Goal: Information Seeking & Learning: Compare options

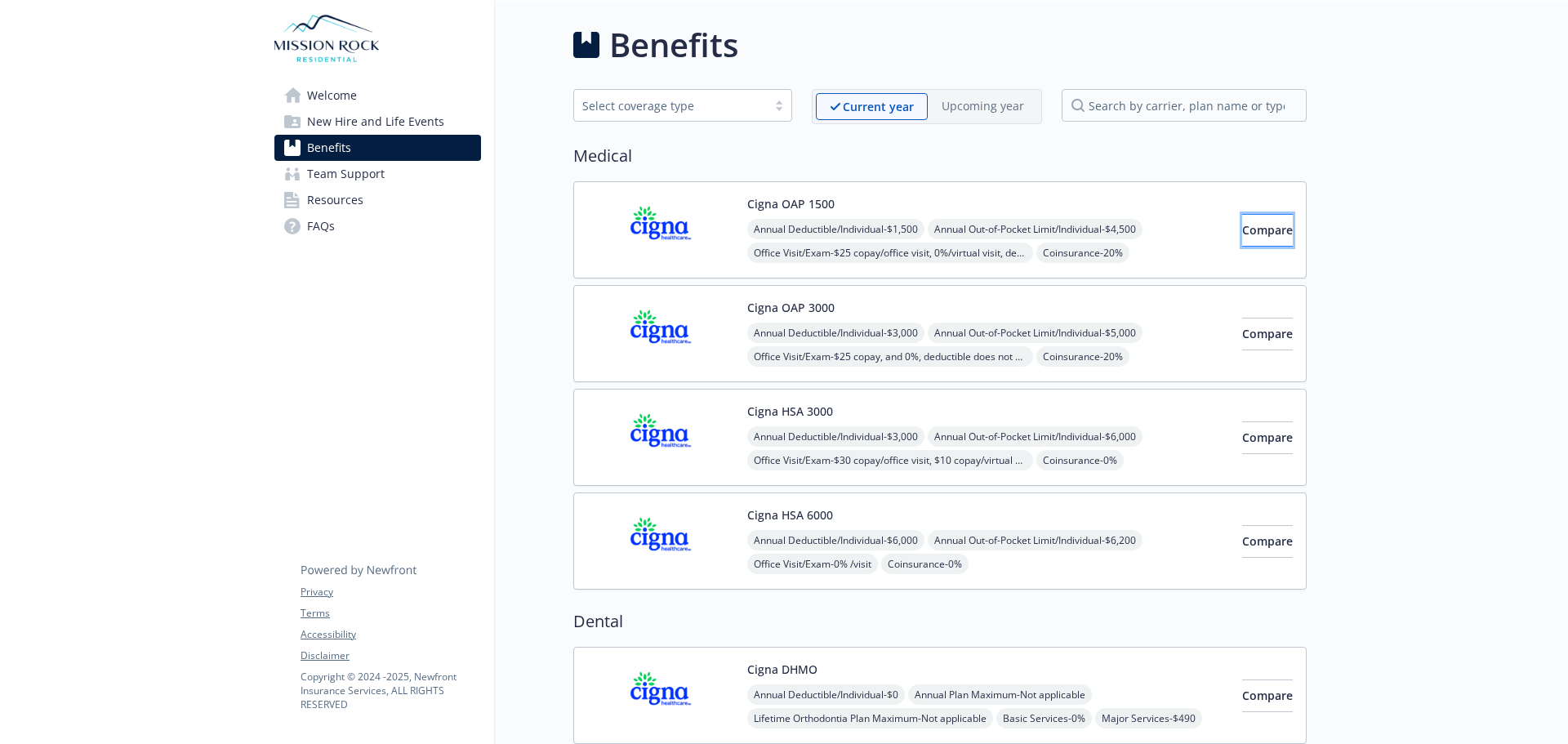
click at [1242, 230] on span "Compare" at bounding box center [1267, 230] width 51 height 16
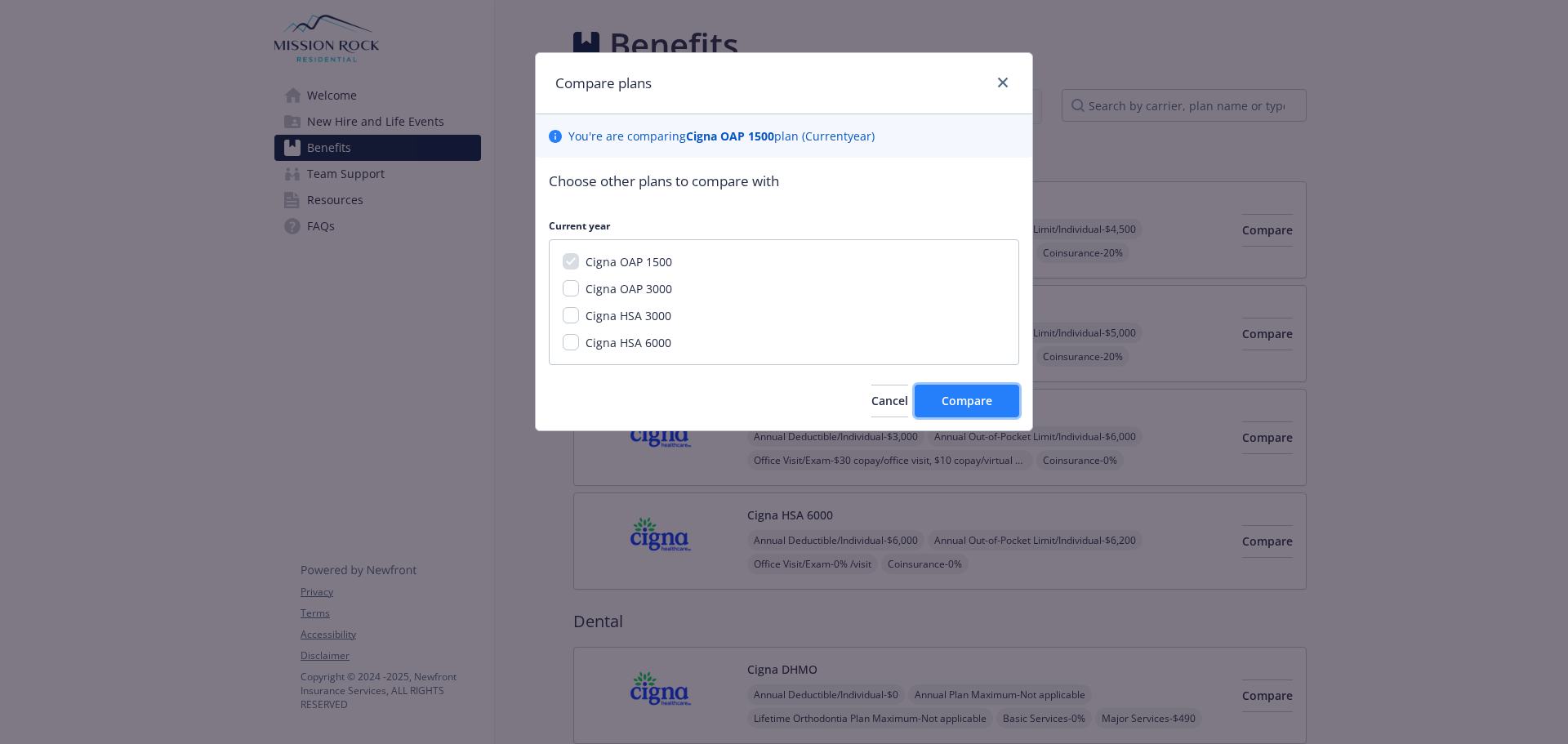
click at [985, 407] on span "Compare" at bounding box center [967, 400] width 51 height 16
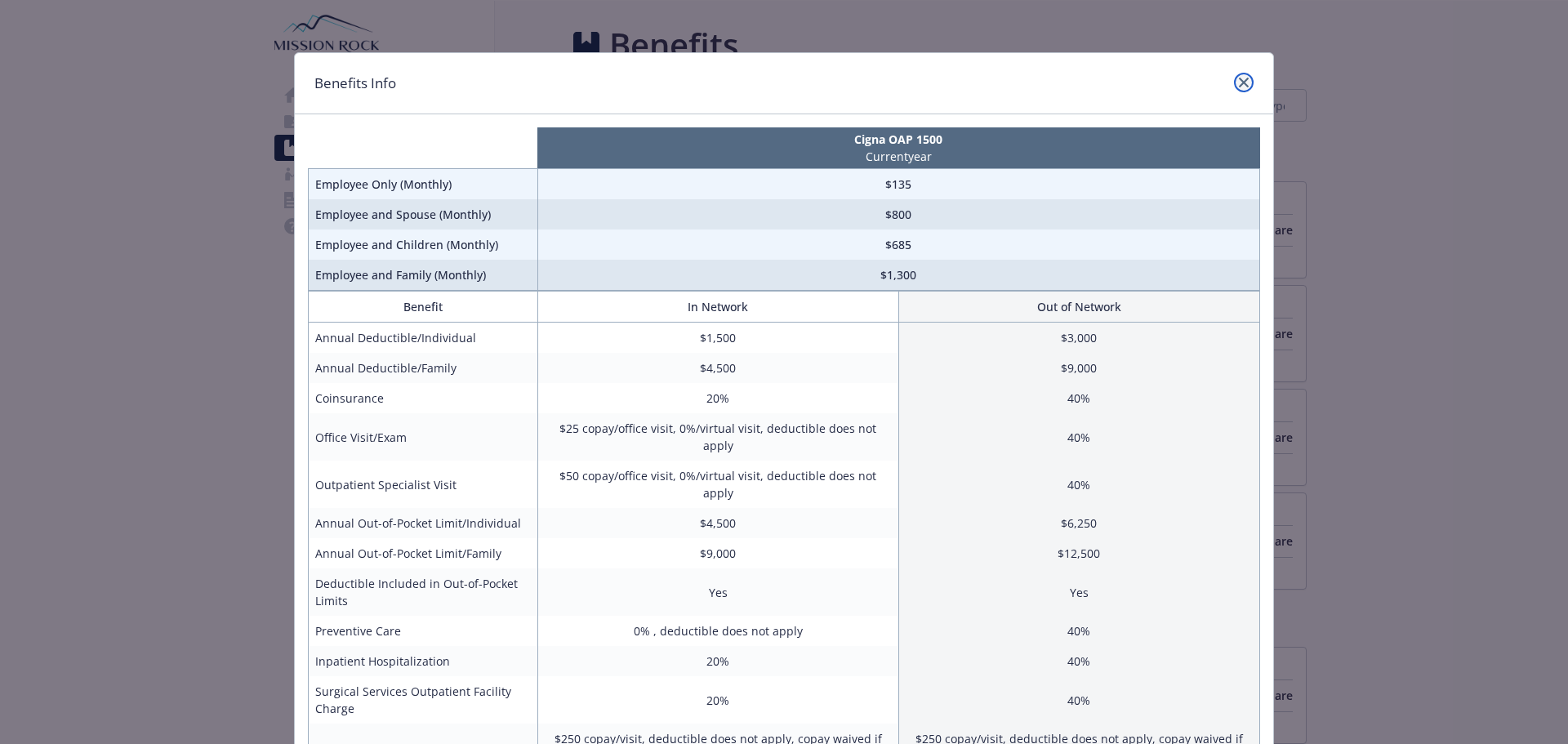
click at [1239, 78] on icon "close" at bounding box center [1244, 83] width 10 height 10
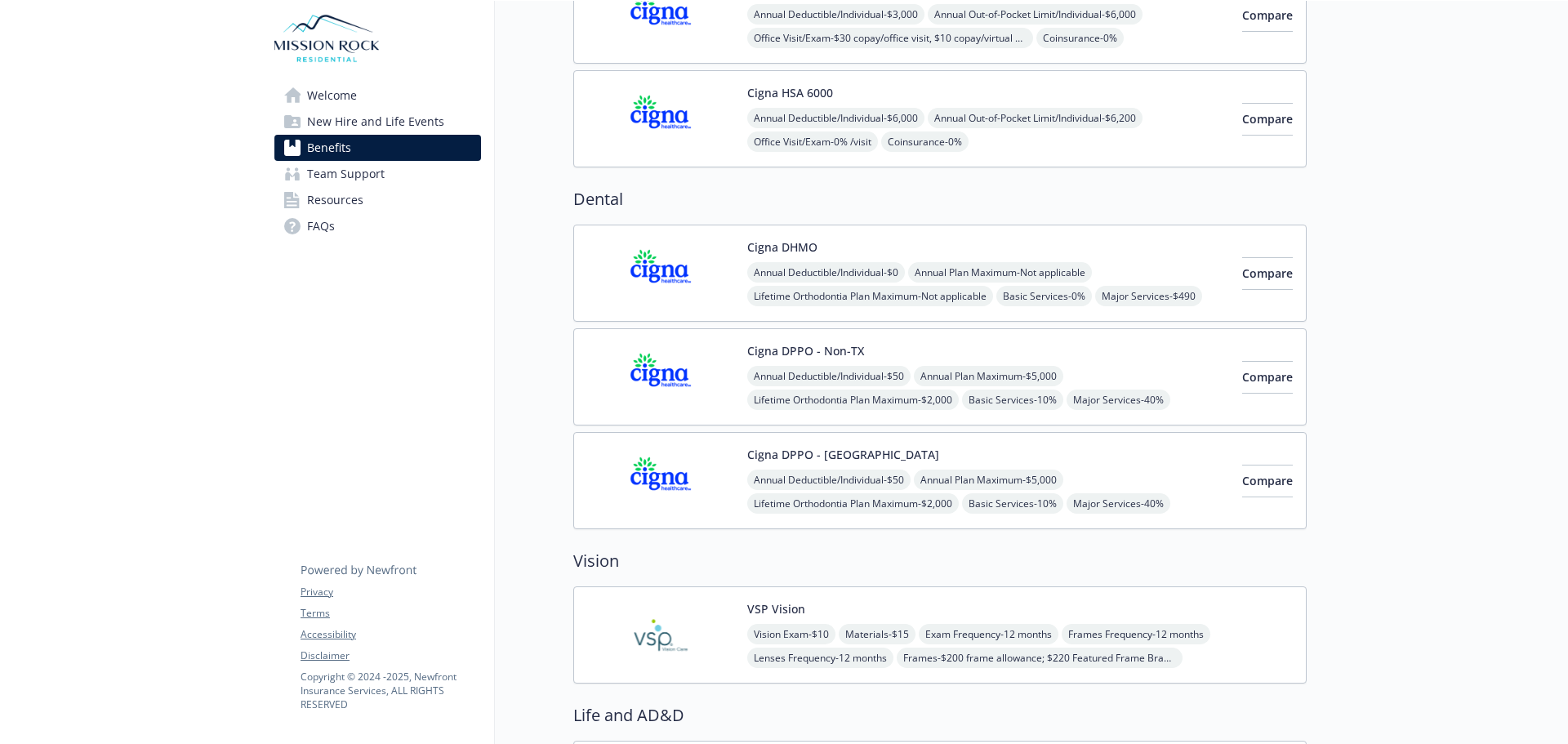
scroll to position [418, 0]
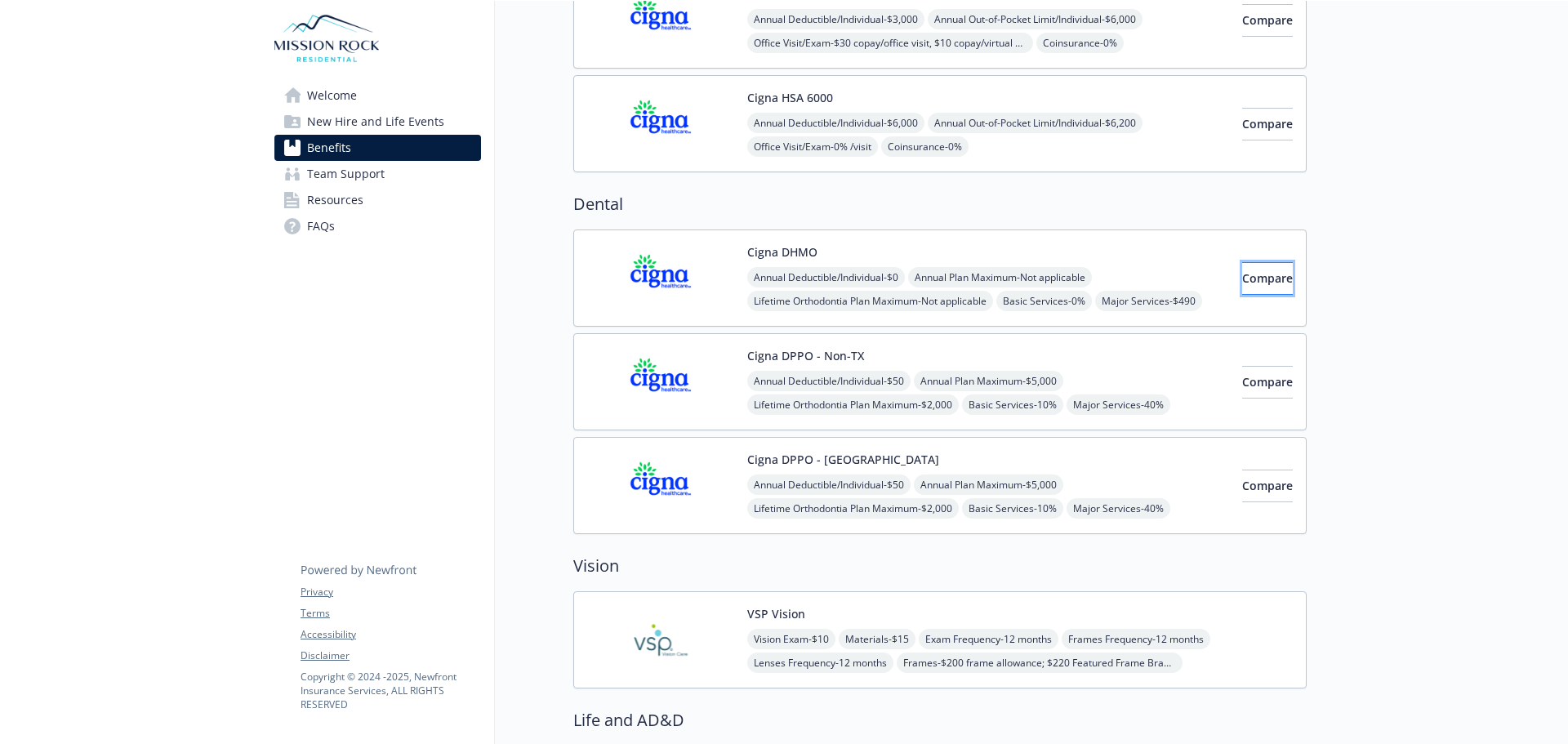
click at [1253, 267] on button "Compare" at bounding box center [1267, 278] width 51 height 33
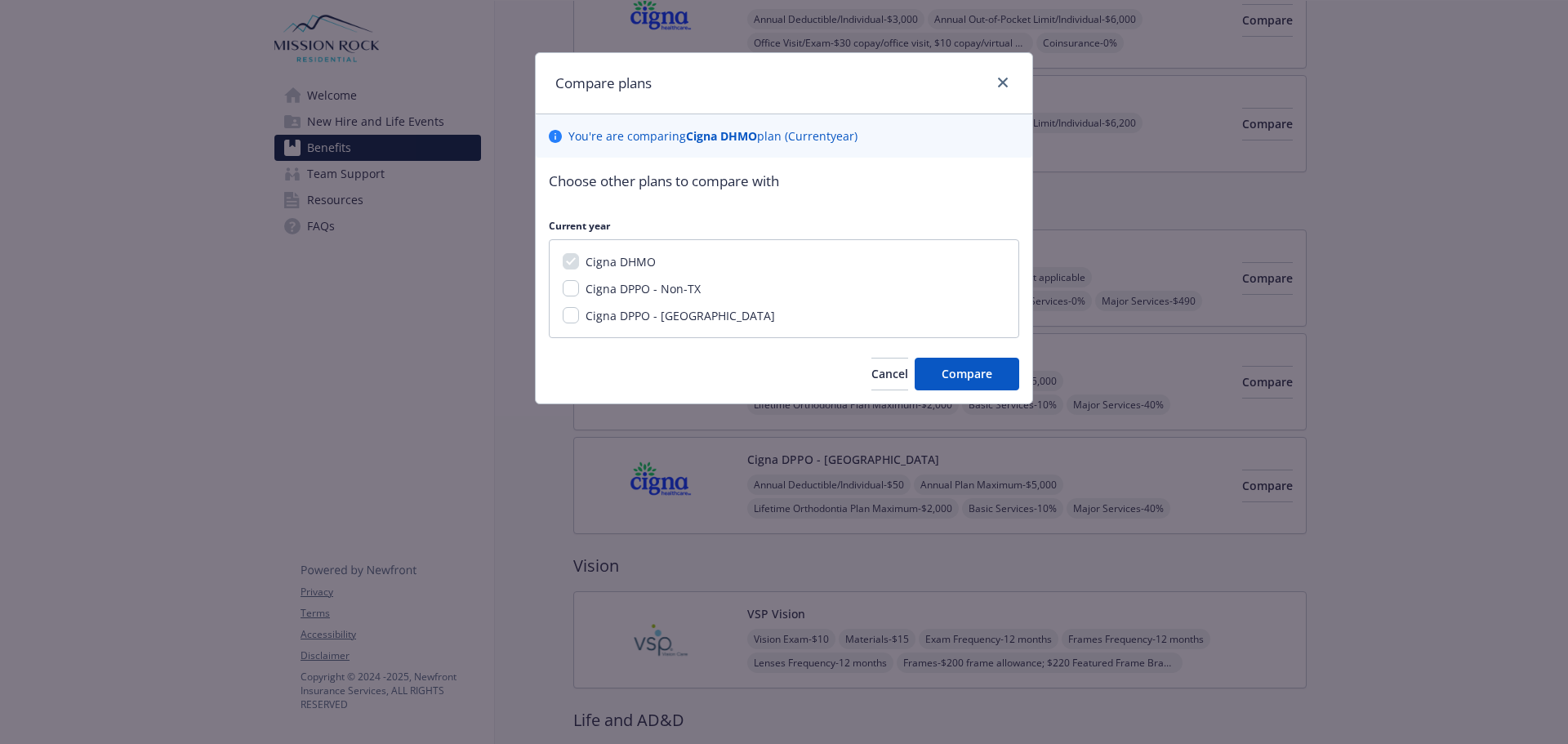
click at [672, 291] on span "Cigna DPPO - Non-TX" at bounding box center [643, 288] width 115 height 16
click at [579, 291] on input "Cigna DPPO - Non-TX" at bounding box center [571, 288] width 17 height 17
checkbox input "true"
click at [647, 312] on span "Cigna DPPO - [GEOGRAPHIC_DATA]" at bounding box center [680, 316] width 190 height 16
click at [579, 312] on input "Cigna DPPO - [GEOGRAPHIC_DATA]" at bounding box center [571, 316] width 17 height 17
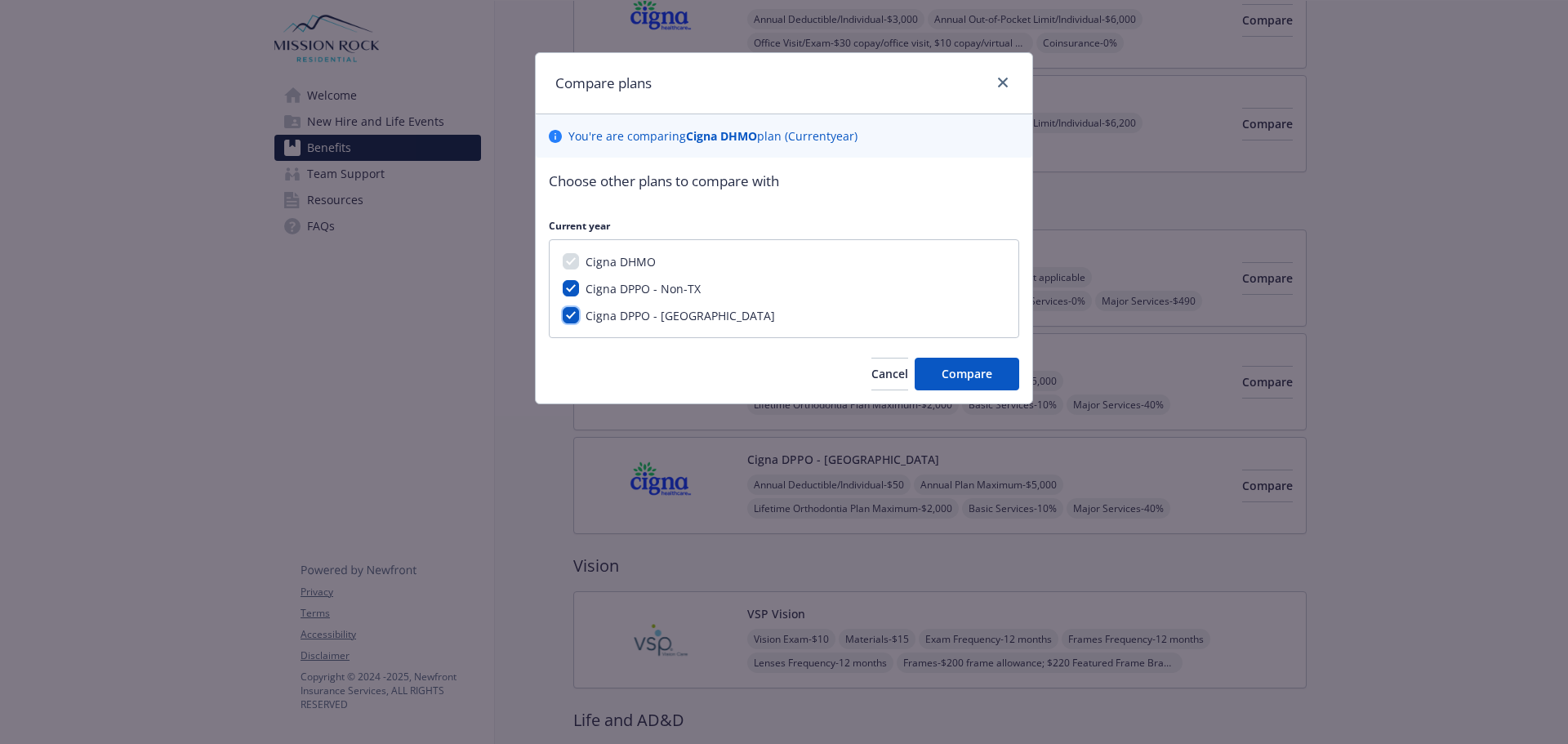
checkbox input "true"
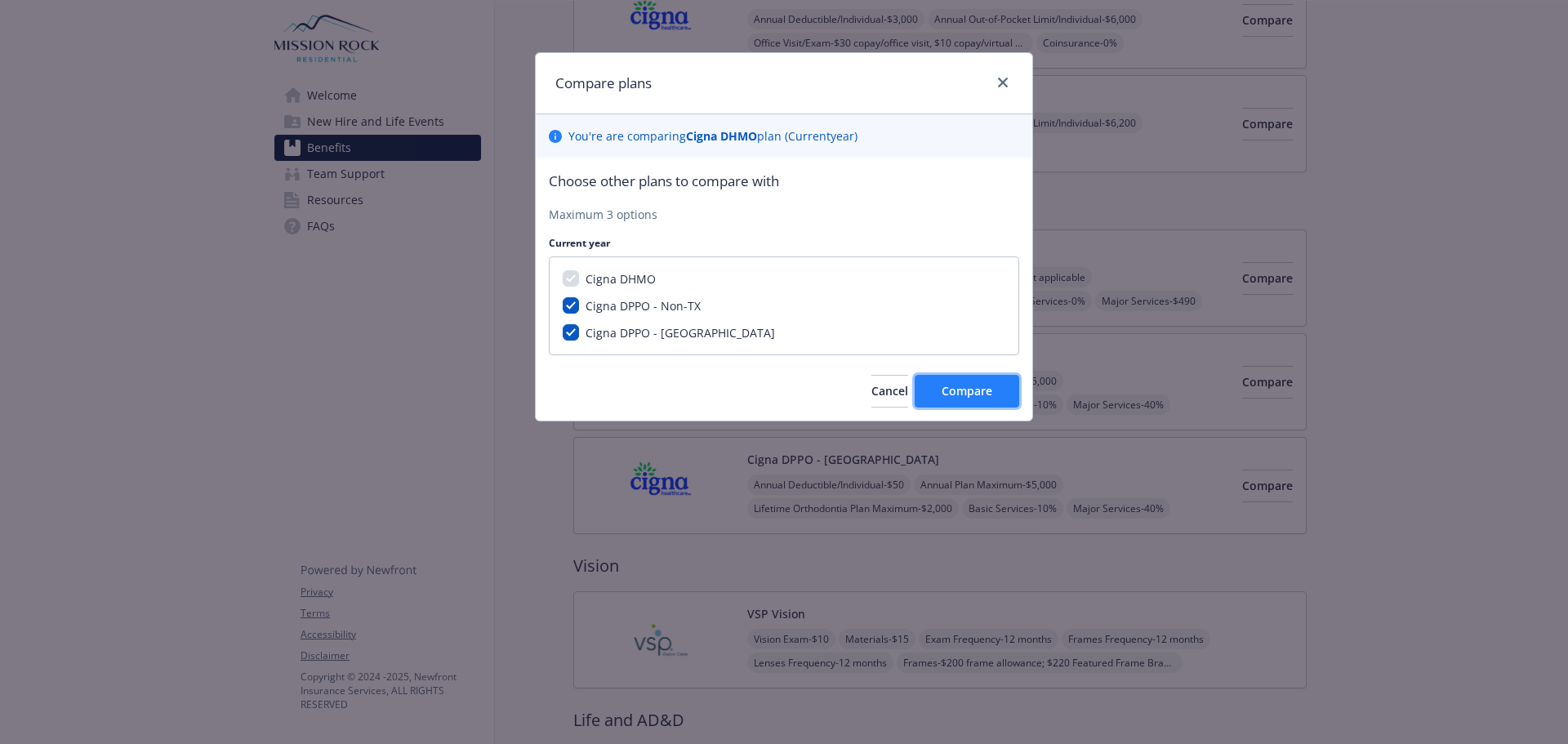
click at [966, 407] on button "Compare" at bounding box center [967, 391] width 104 height 33
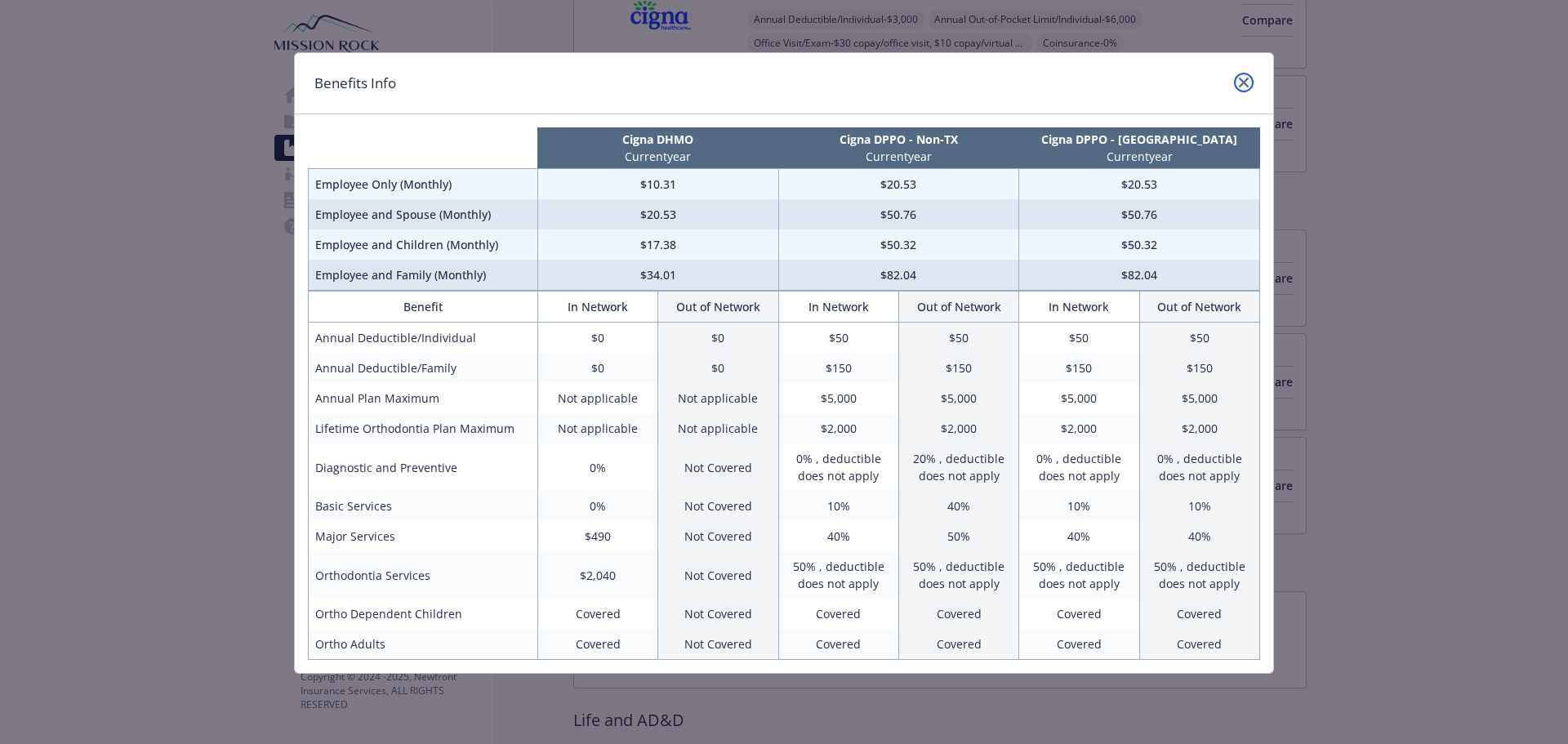
click at [1246, 79] on icon "close" at bounding box center [1244, 83] width 10 height 10
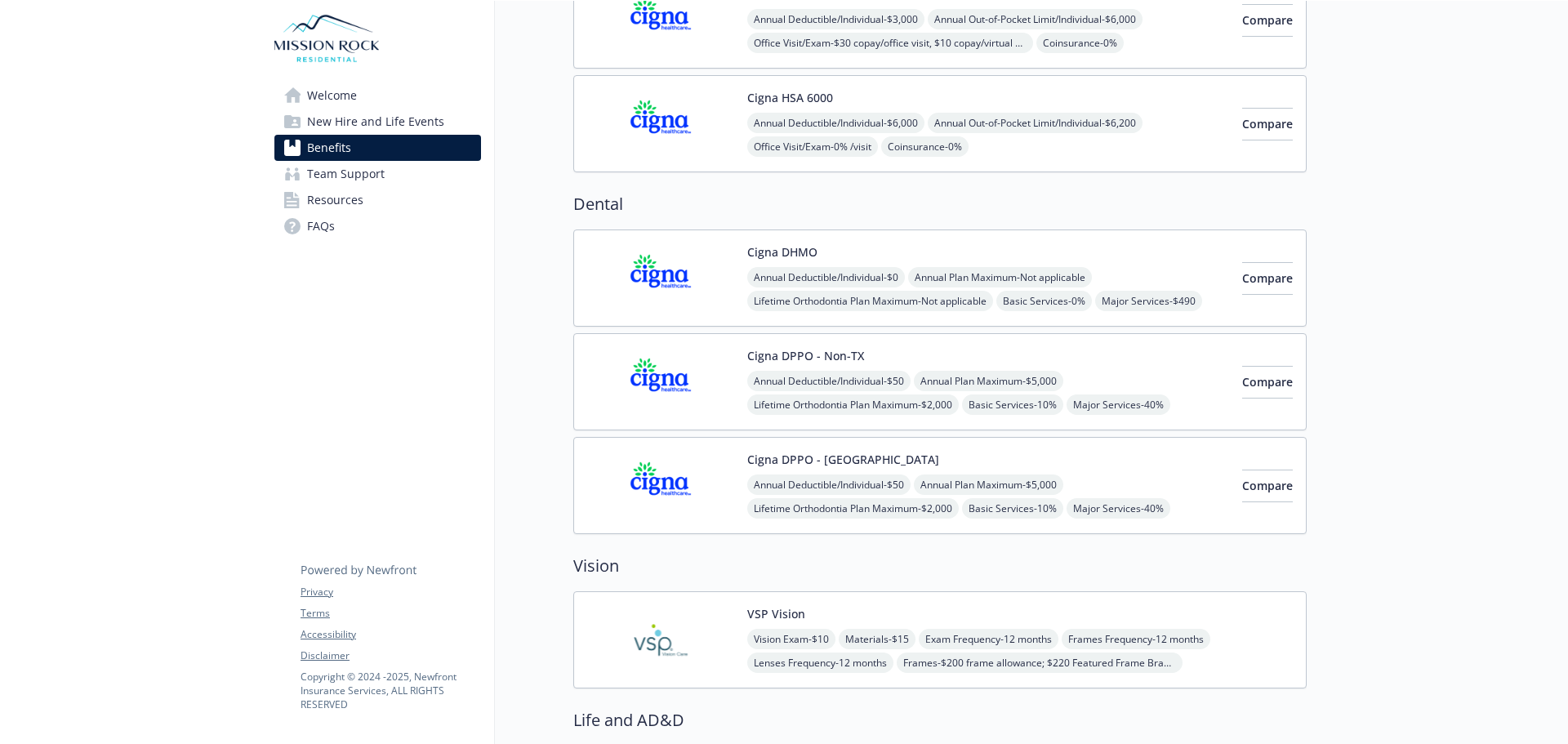
click at [1153, 621] on div "VSP Vision Vision Exam - $10 Materials - $15 Exam Frequency - 12 months Frames …" at bounding box center [1020, 639] width 546 height 69
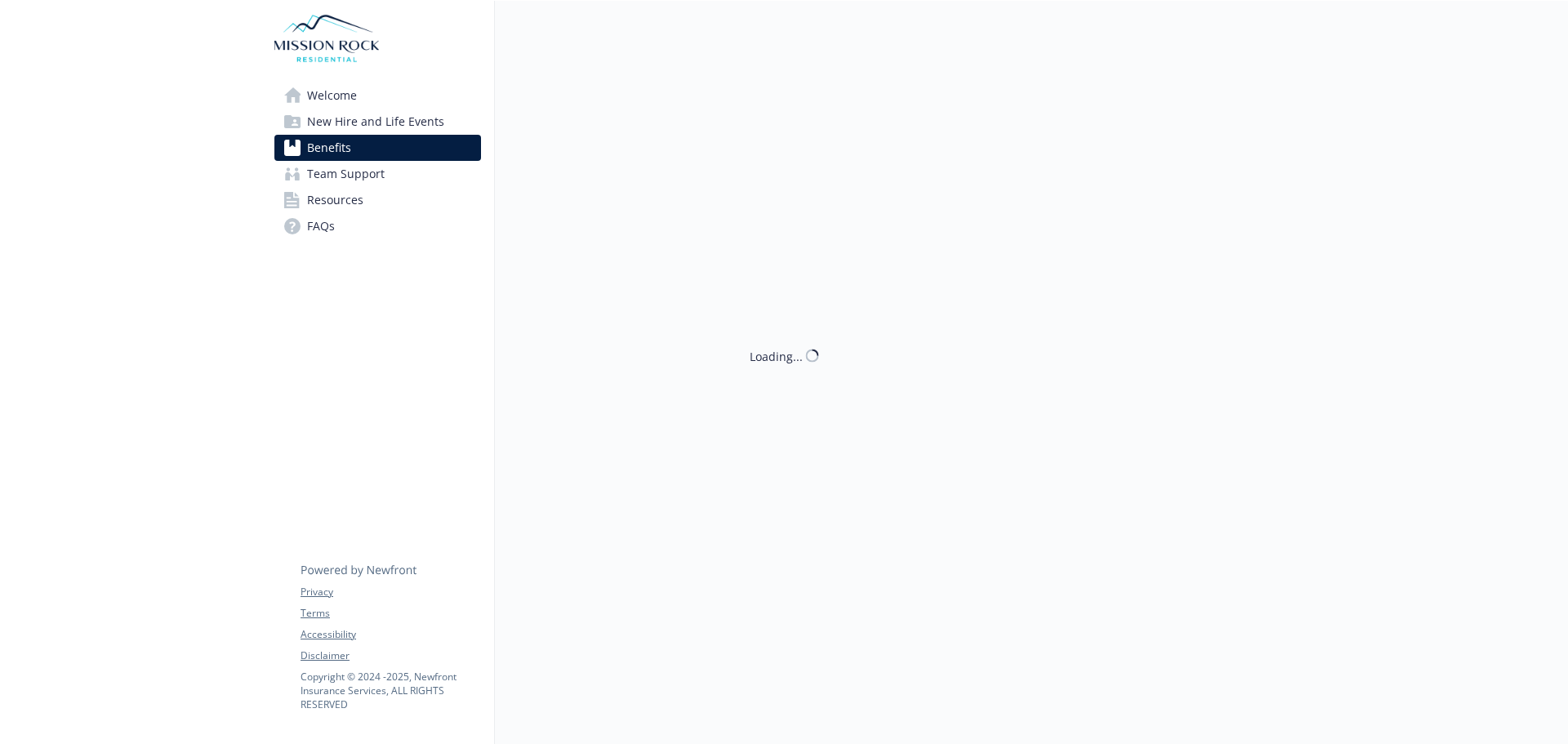
scroll to position [418, 0]
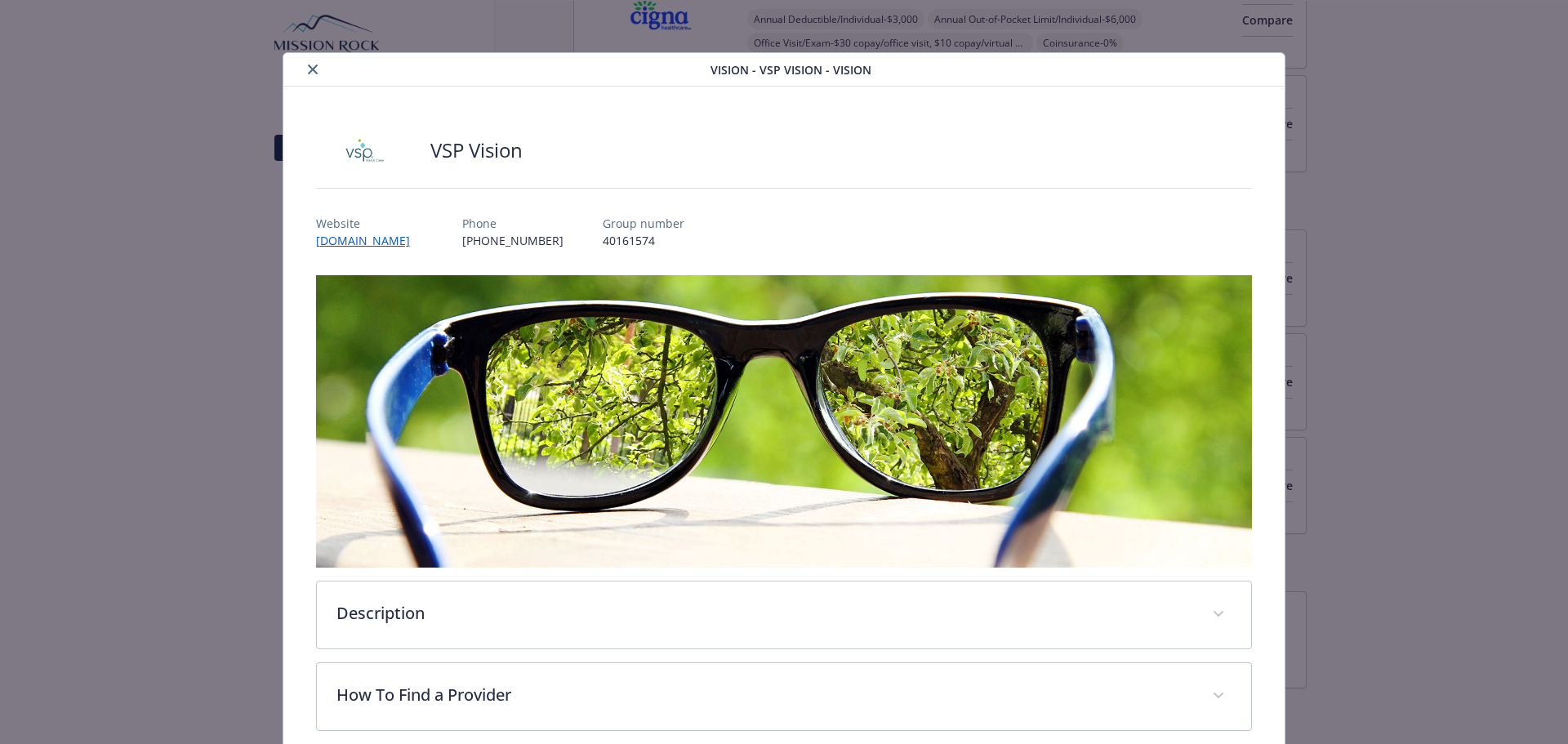
click at [305, 68] on button "close" at bounding box center [312, 68] width 19 height 19
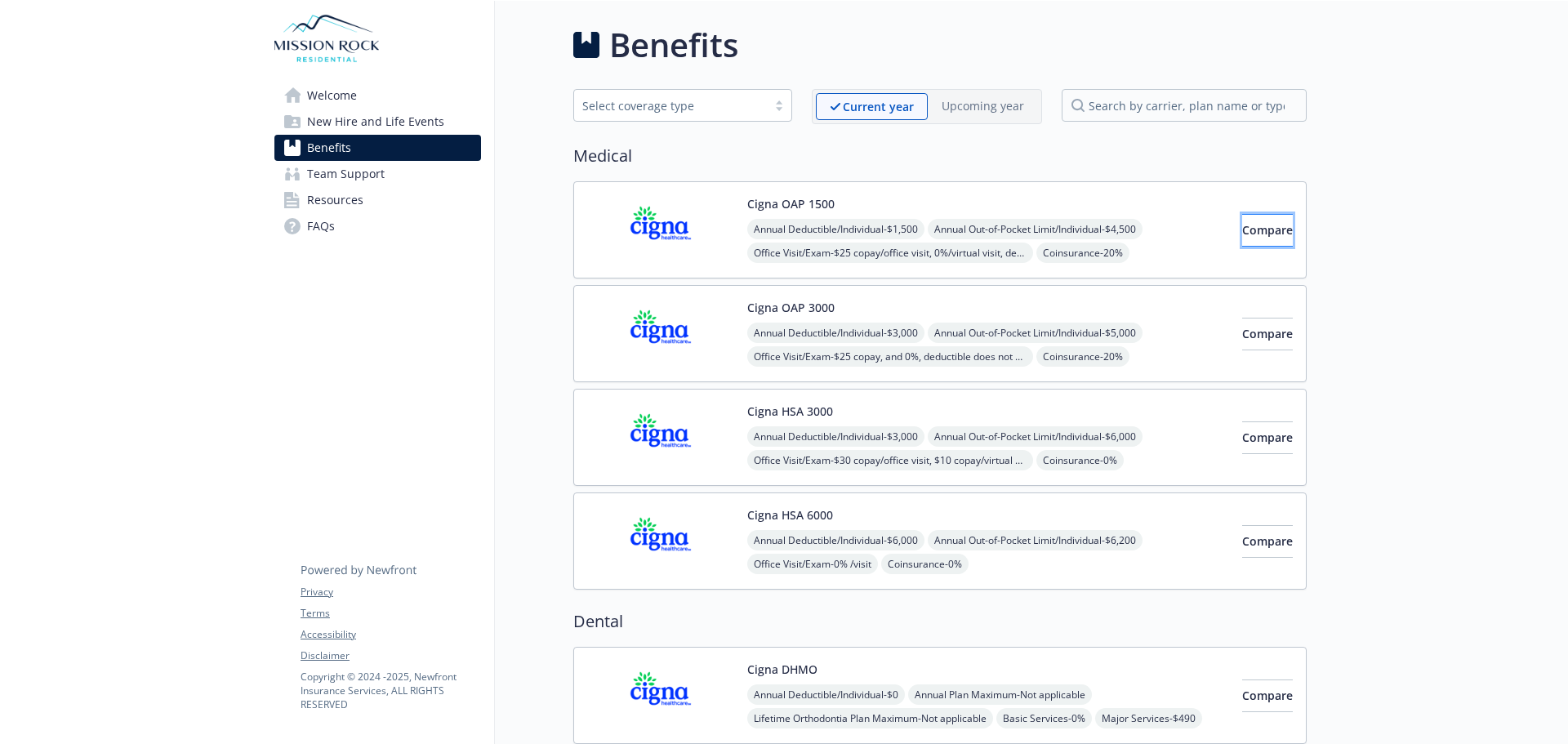
click at [1274, 235] on button "Compare" at bounding box center [1267, 230] width 51 height 33
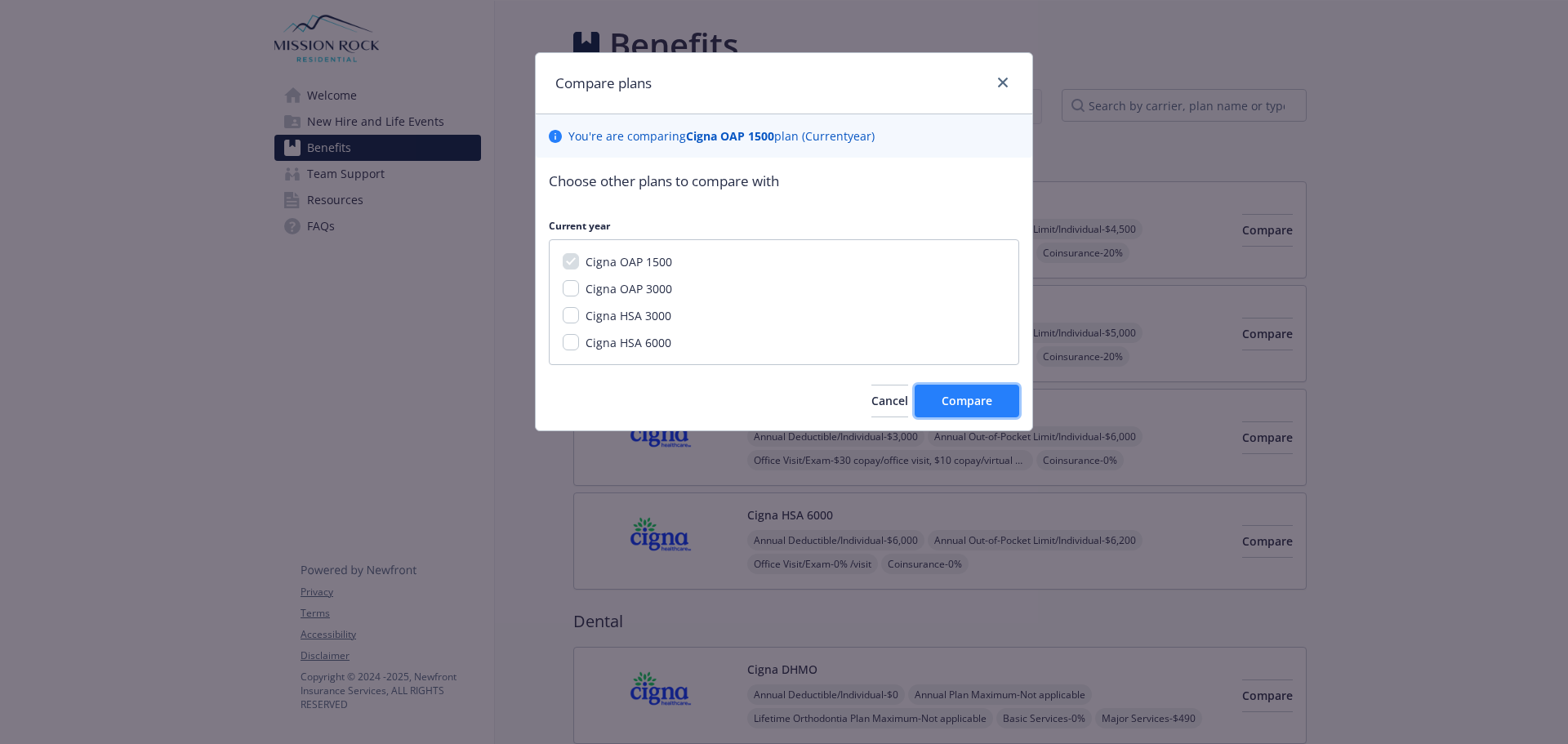
click at [933, 400] on button "Compare" at bounding box center [967, 400] width 104 height 33
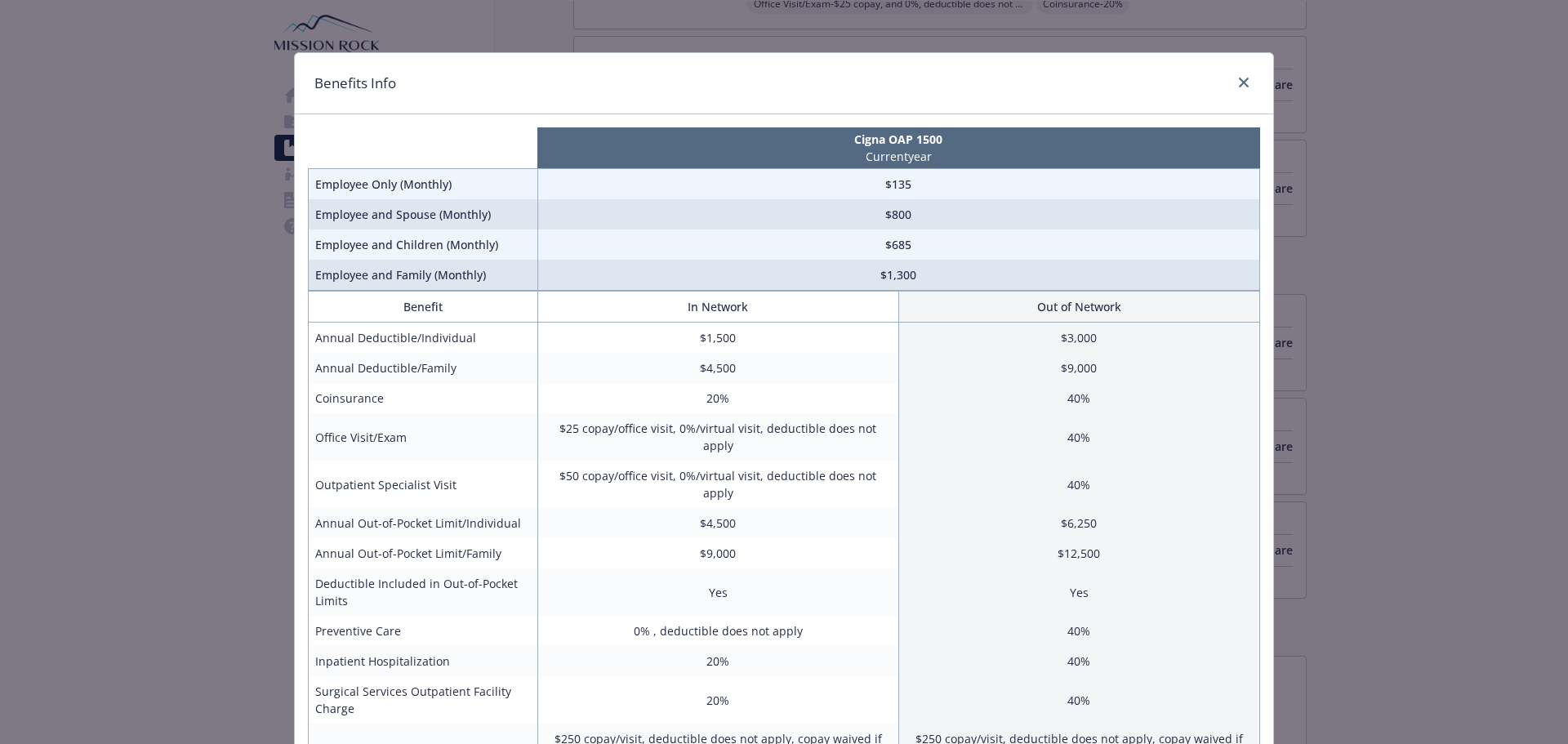
scroll to position [377, 0]
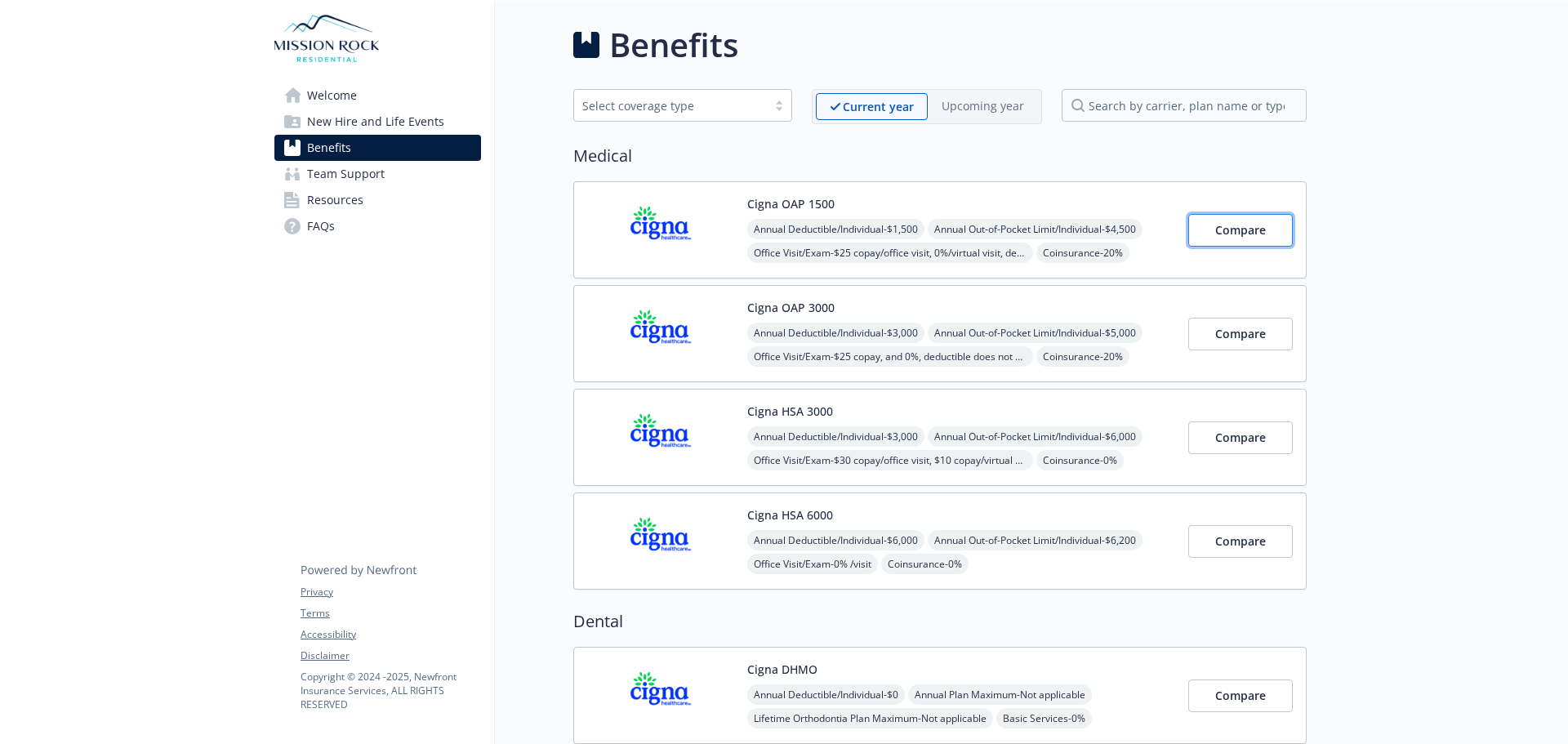
click at [1257, 243] on button "Compare" at bounding box center [1241, 230] width 104 height 33
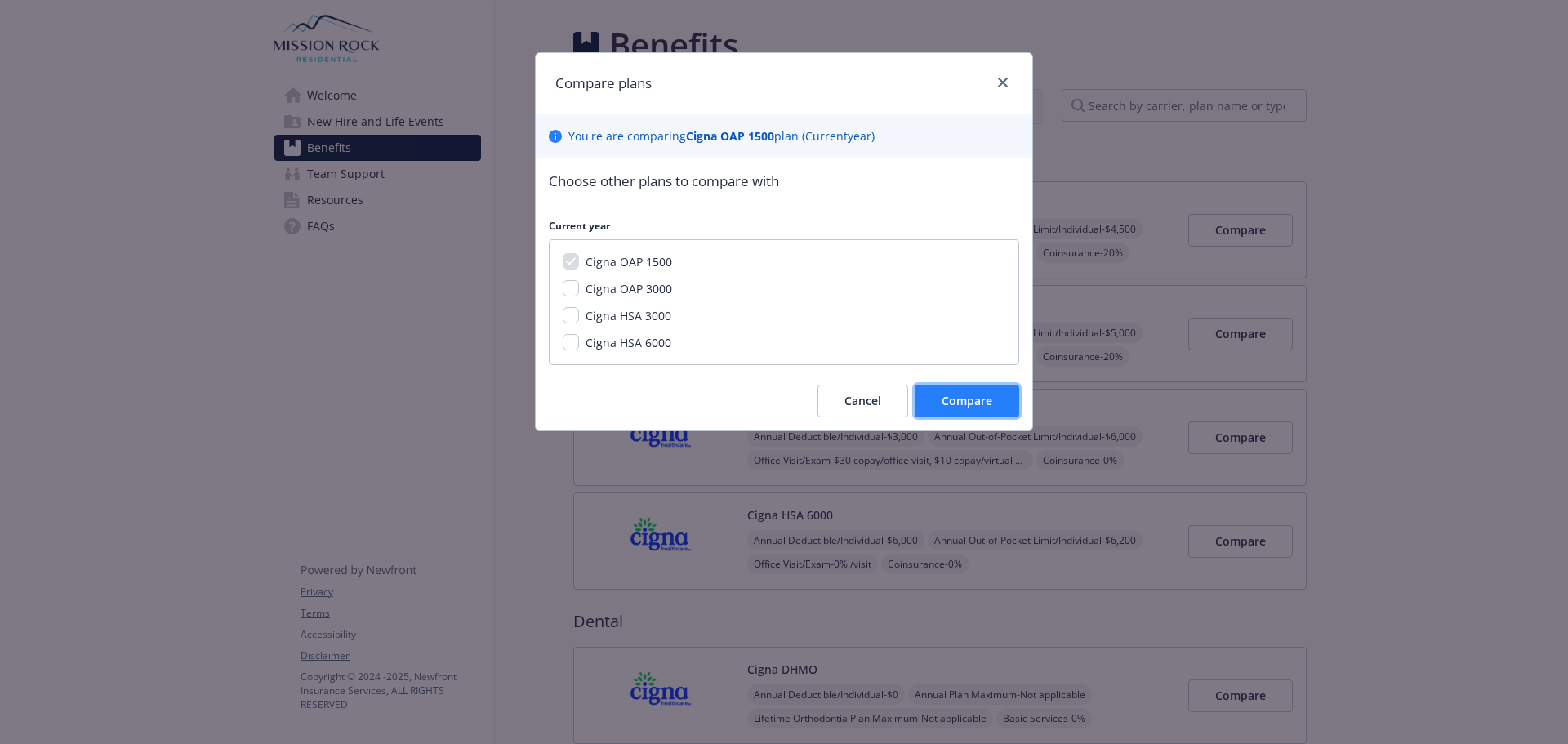
click at [982, 398] on span "Compare" at bounding box center [967, 400] width 51 height 16
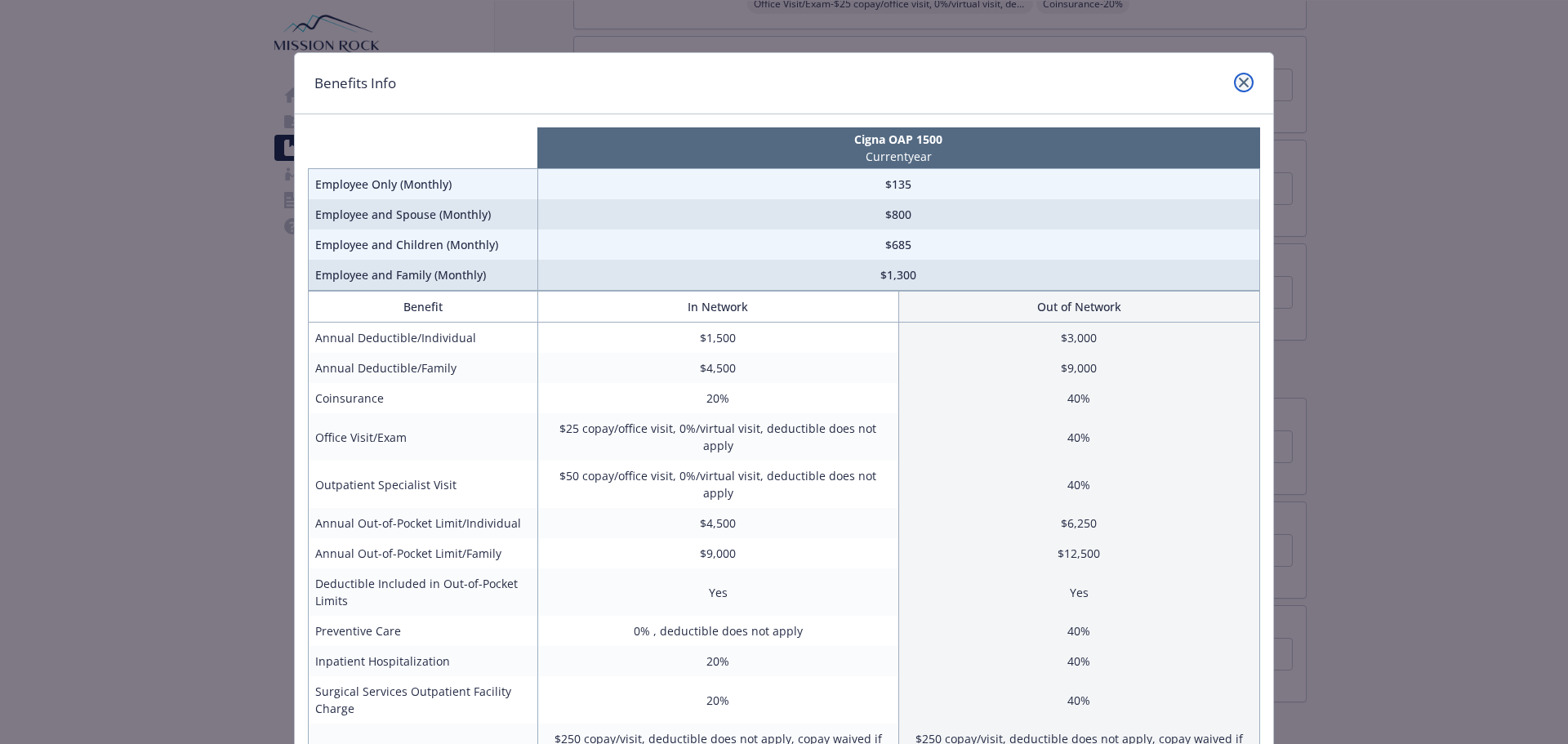
click at [1236, 86] on link "close" at bounding box center [1243, 82] width 19 height 19
